Goal: Information Seeking & Learning: Learn about a topic

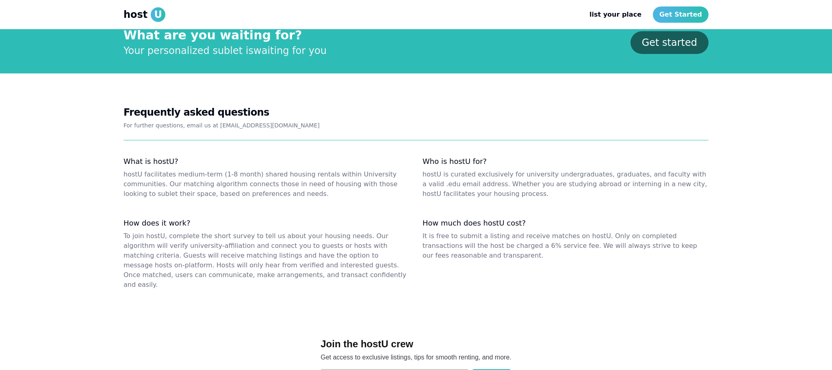
scroll to position [913, 0]
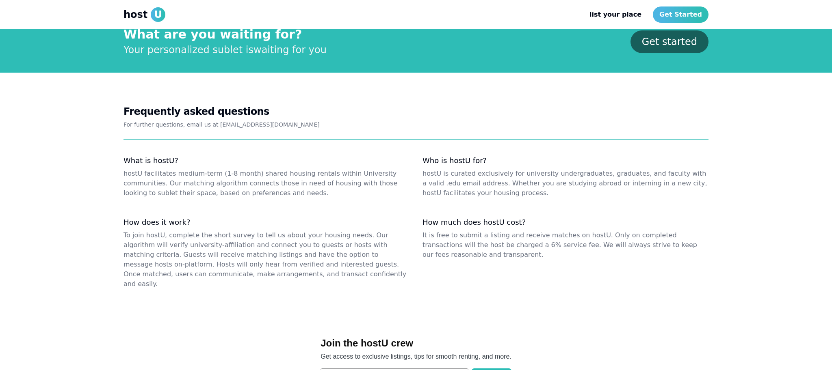
drag, startPoint x: 527, startPoint y: 247, endPoint x: 502, endPoint y: 240, distance: 25.7
click at [527, 247] on dd "It is free to submit a listing and receive matches on hostU. Only on completed …" at bounding box center [565, 245] width 286 height 29
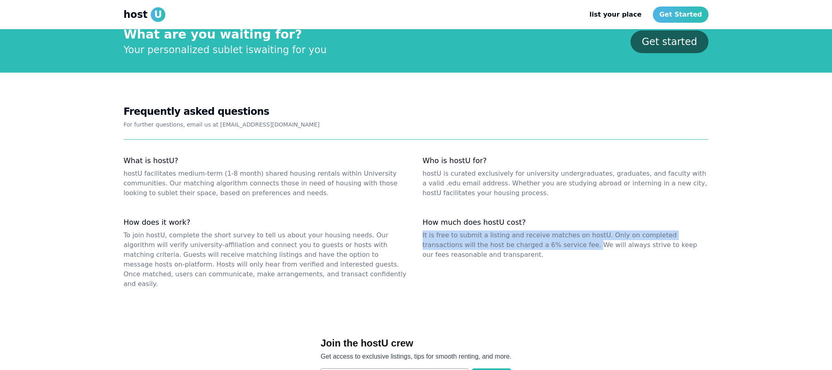
drag, startPoint x: 419, startPoint y: 227, endPoint x: 536, endPoint y: 236, distance: 117.3
click at [536, 236] on dl "What is hostU? hostU facilitates medium-term (1-8 month) shared housing rentals…" at bounding box center [415, 222] width 585 height 133
copy dd "It is free to submit a listing and receive matches on hostU. Only on completed …"
click at [355, 222] on div "How does it work? To join hostU, complete the short survey to tell us about you…" at bounding box center [266, 253] width 286 height 71
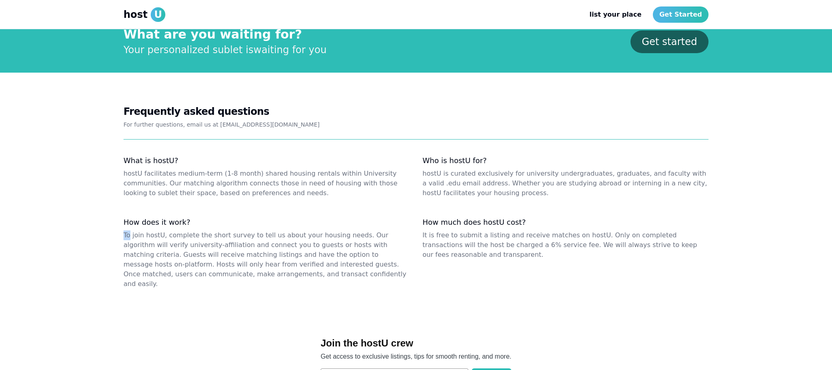
click at [355, 222] on div "How does it work? To join hostU, complete the short survey to tell us about you…" at bounding box center [266, 253] width 286 height 71
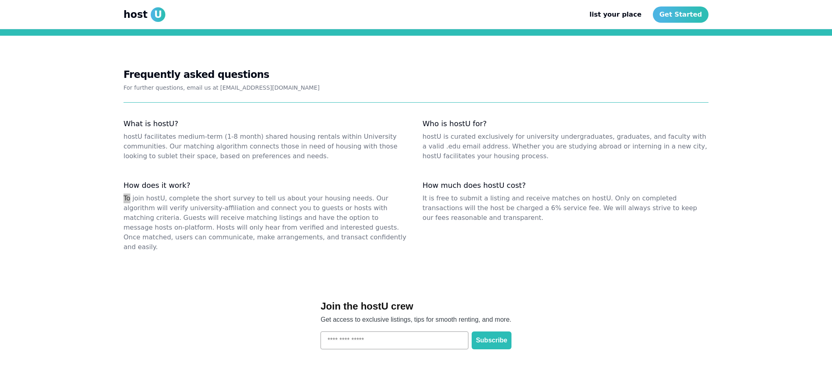
scroll to position [960, 0]
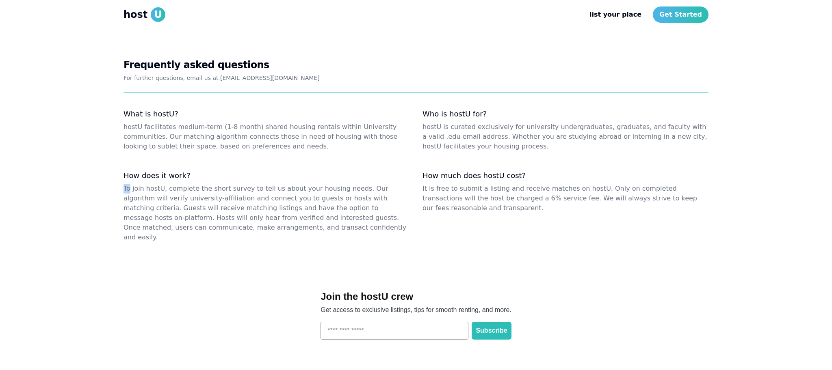
click at [153, 13] on span "U" at bounding box center [158, 14] width 15 height 15
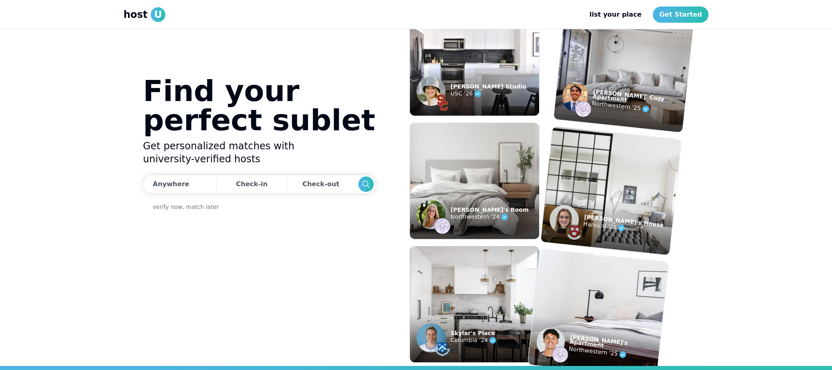
scroll to position [0, 0]
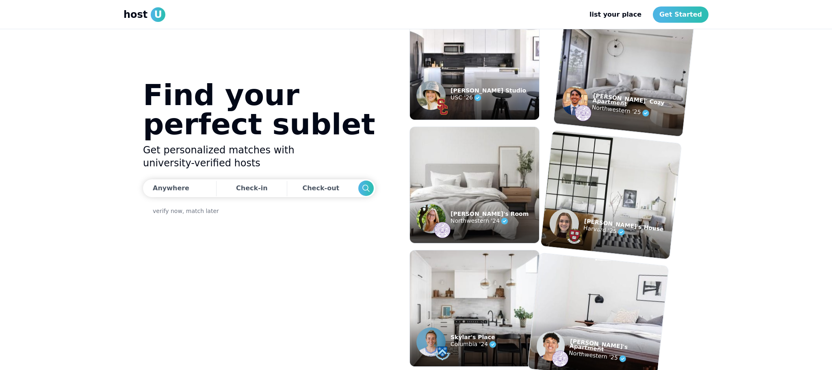
click at [155, 13] on span "U" at bounding box center [158, 14] width 15 height 15
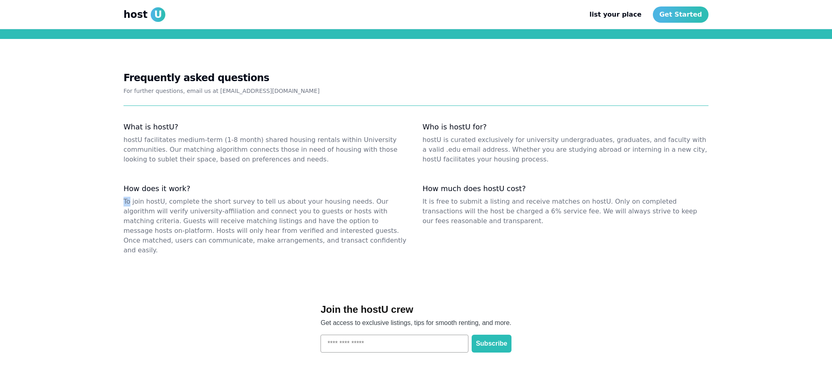
scroll to position [951, 0]
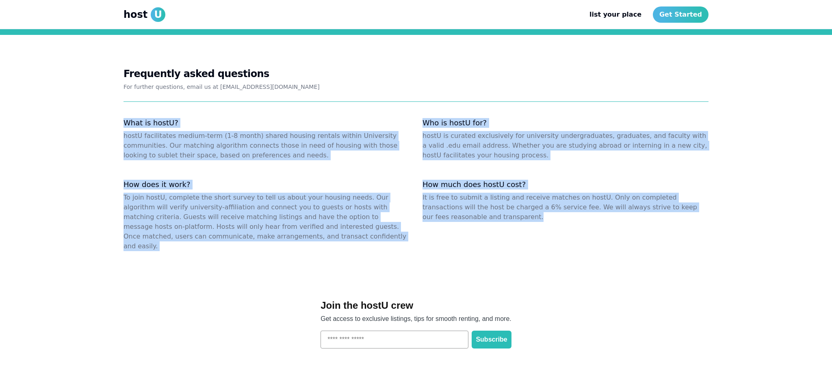
drag, startPoint x: 203, startPoint y: 125, endPoint x: 572, endPoint y: 220, distance: 380.3
click at [571, 219] on section "Frequently asked questions For further questions, email us at [EMAIL_ADDRESS][D…" at bounding box center [416, 159] width 832 height 249
copy dl "What is hostU? hostU facilitates medium-term (1-8 month) shared housing rentals…"
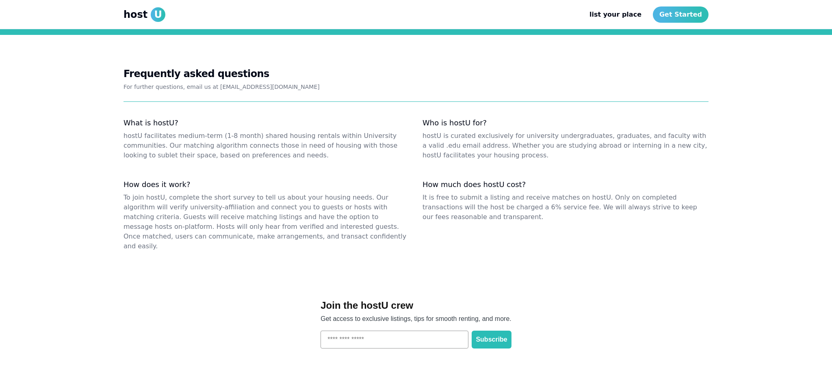
click at [558, 229] on div "How much does hostU cost? It is free to submit a listing and receive matches on…" at bounding box center [565, 215] width 286 height 71
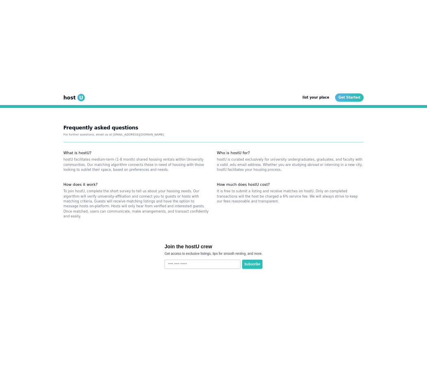
scroll to position [959, 0]
